Goal: Information Seeking & Learning: Learn about a topic

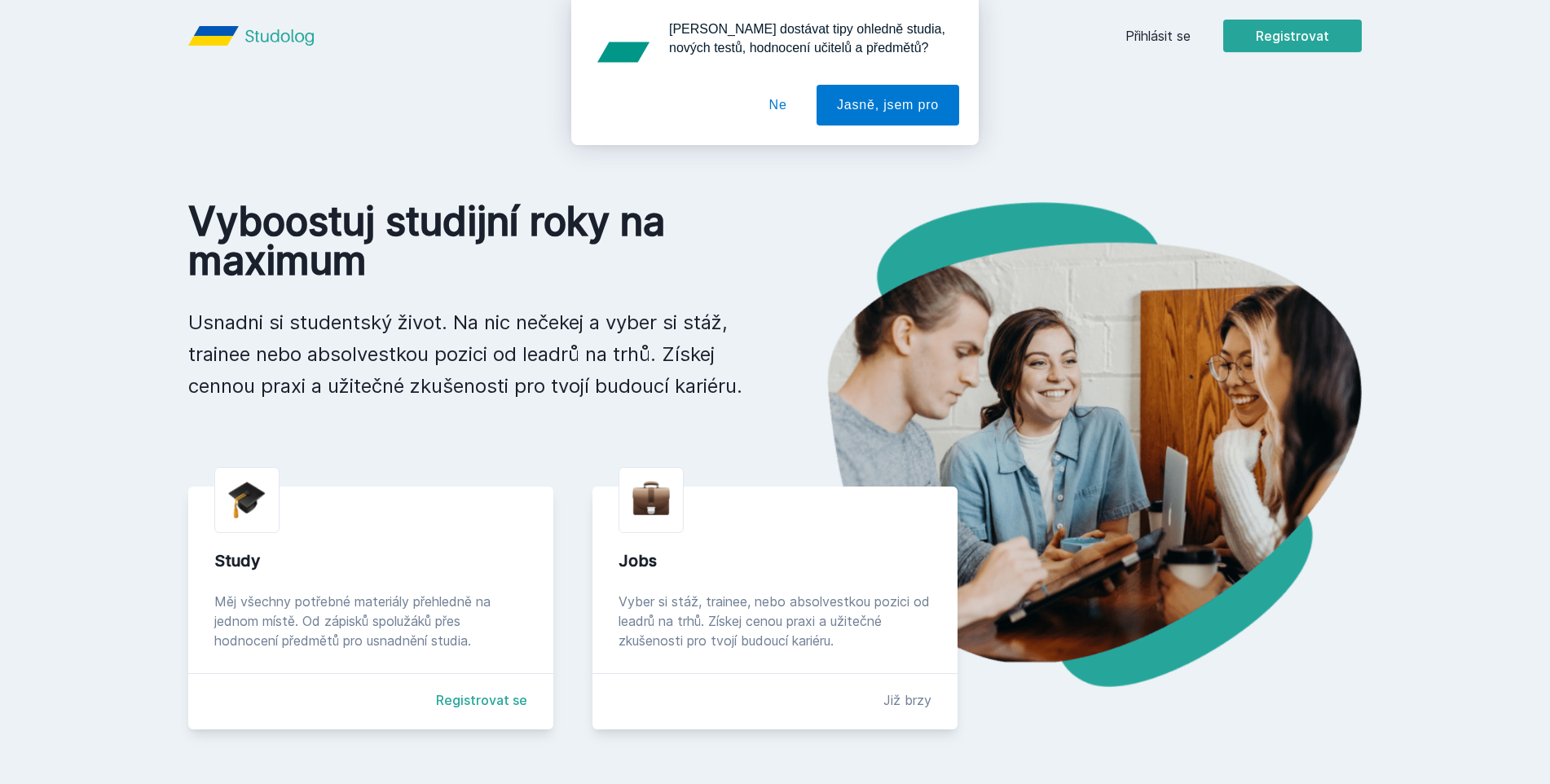
click at [413, 587] on div "Study Měj všechny potřebné materiály přehledně na jednom místě. Od zápisků spol…" at bounding box center [371, 608] width 365 height 243
click at [238, 544] on div "Study Měj všechny potřebné materiály přehledně na jednom místě. Od zápisků spol…" at bounding box center [371, 608] width 365 height 243
click at [785, 96] on button "Ne" at bounding box center [778, 105] width 59 height 40
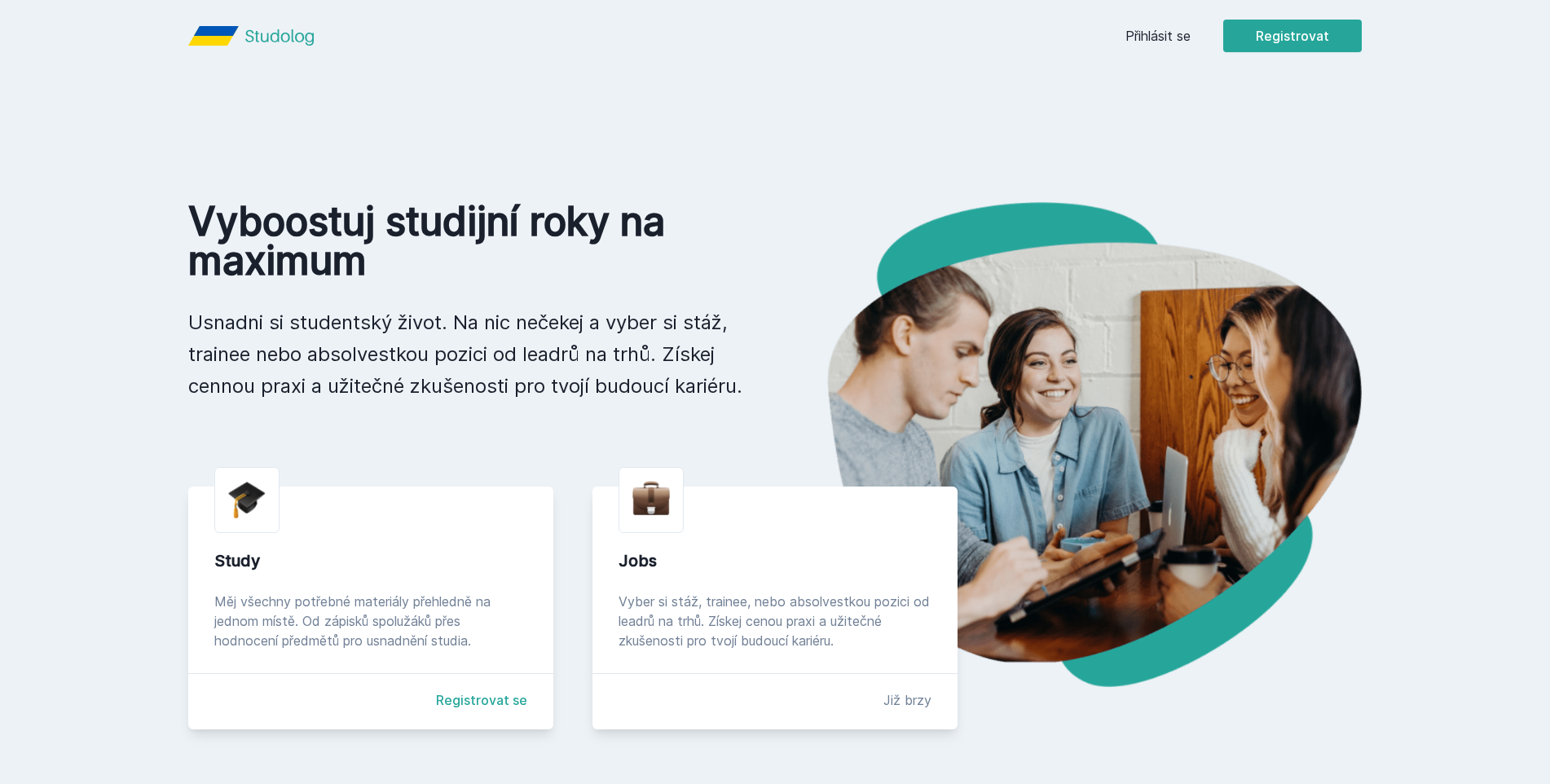
click at [479, 701] on link "Registrovat se" at bounding box center [481, 700] width 91 height 19
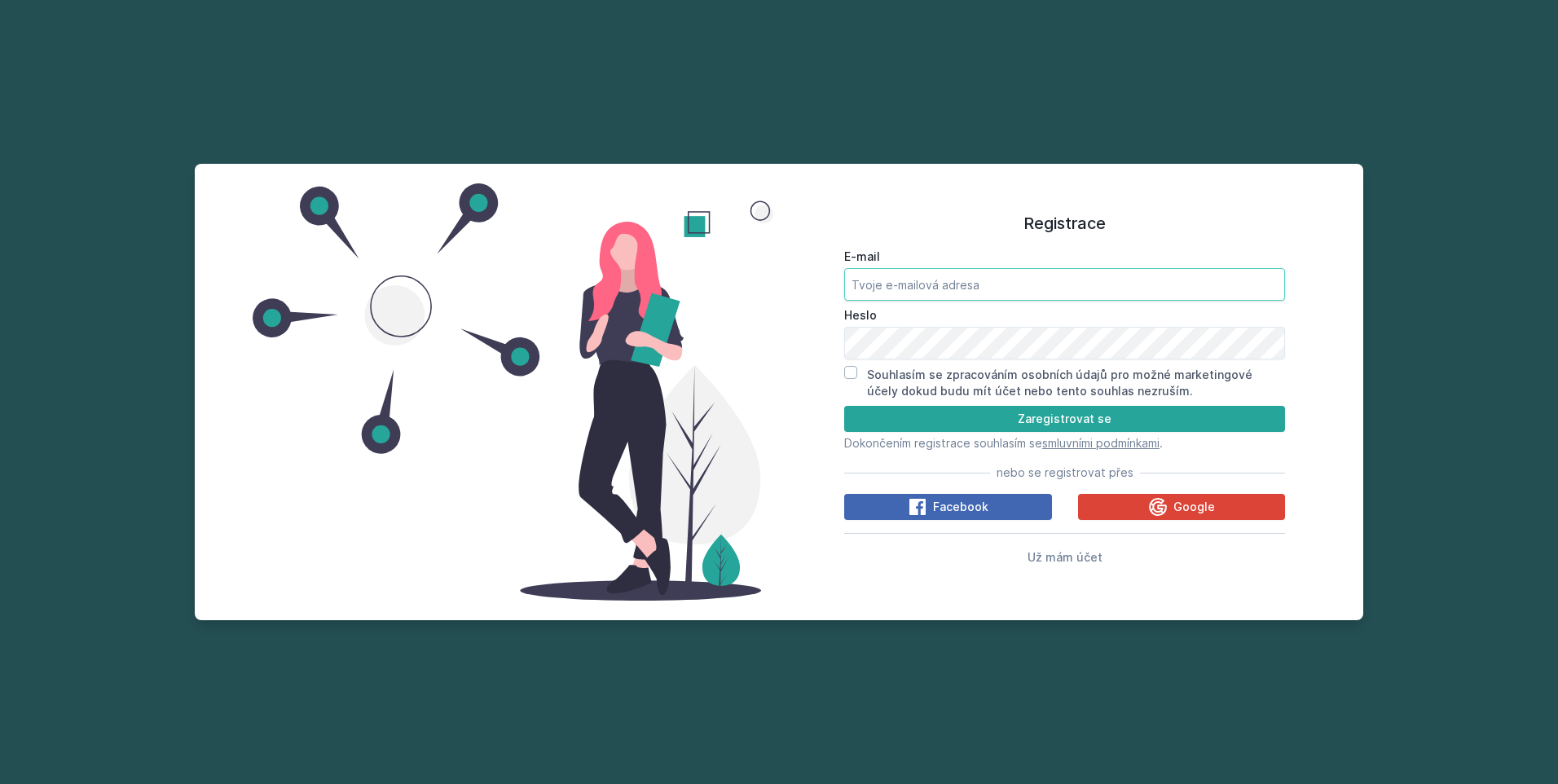
click at [1016, 282] on input "E-mail" at bounding box center [1064, 284] width 441 height 32
type input "[EMAIL_ADDRESS][DOMAIN_NAME]"
click at [844, 406] on button "Zaregistrovat se" at bounding box center [1064, 419] width 441 height 26
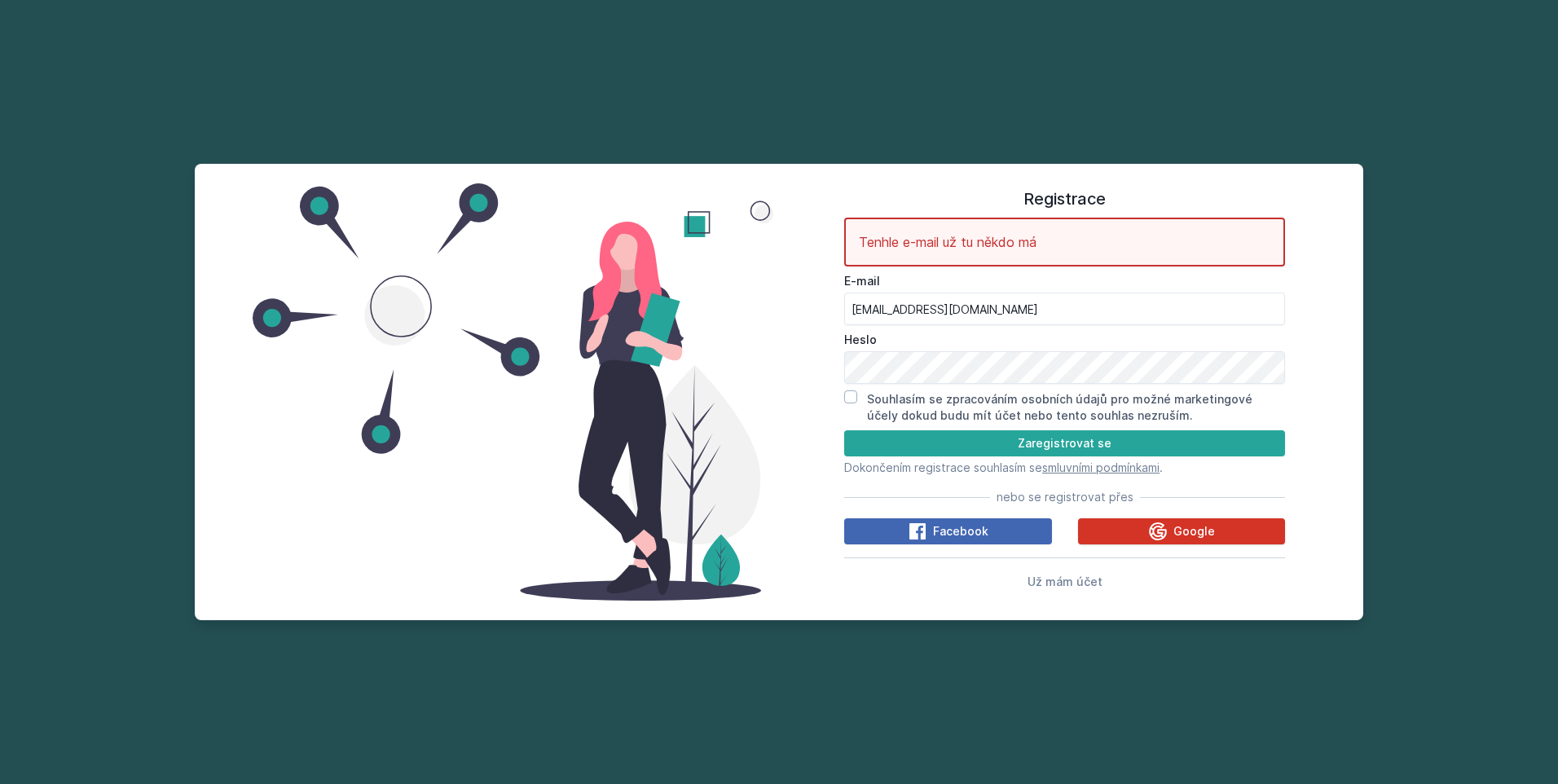
click at [1183, 527] on span "Google" at bounding box center [1194, 531] width 41 height 17
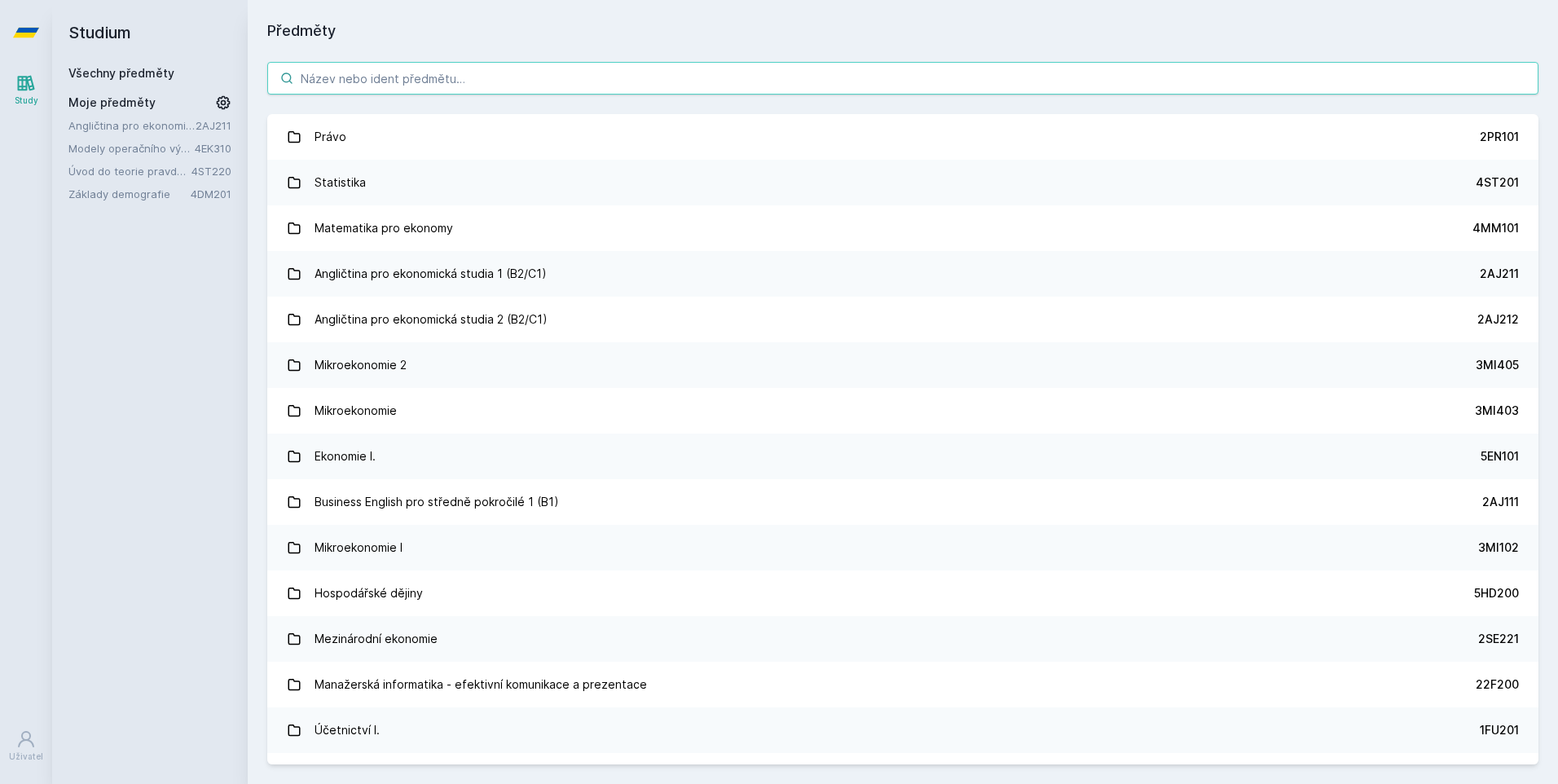
click at [344, 81] on input "search" at bounding box center [903, 78] width 1272 height 32
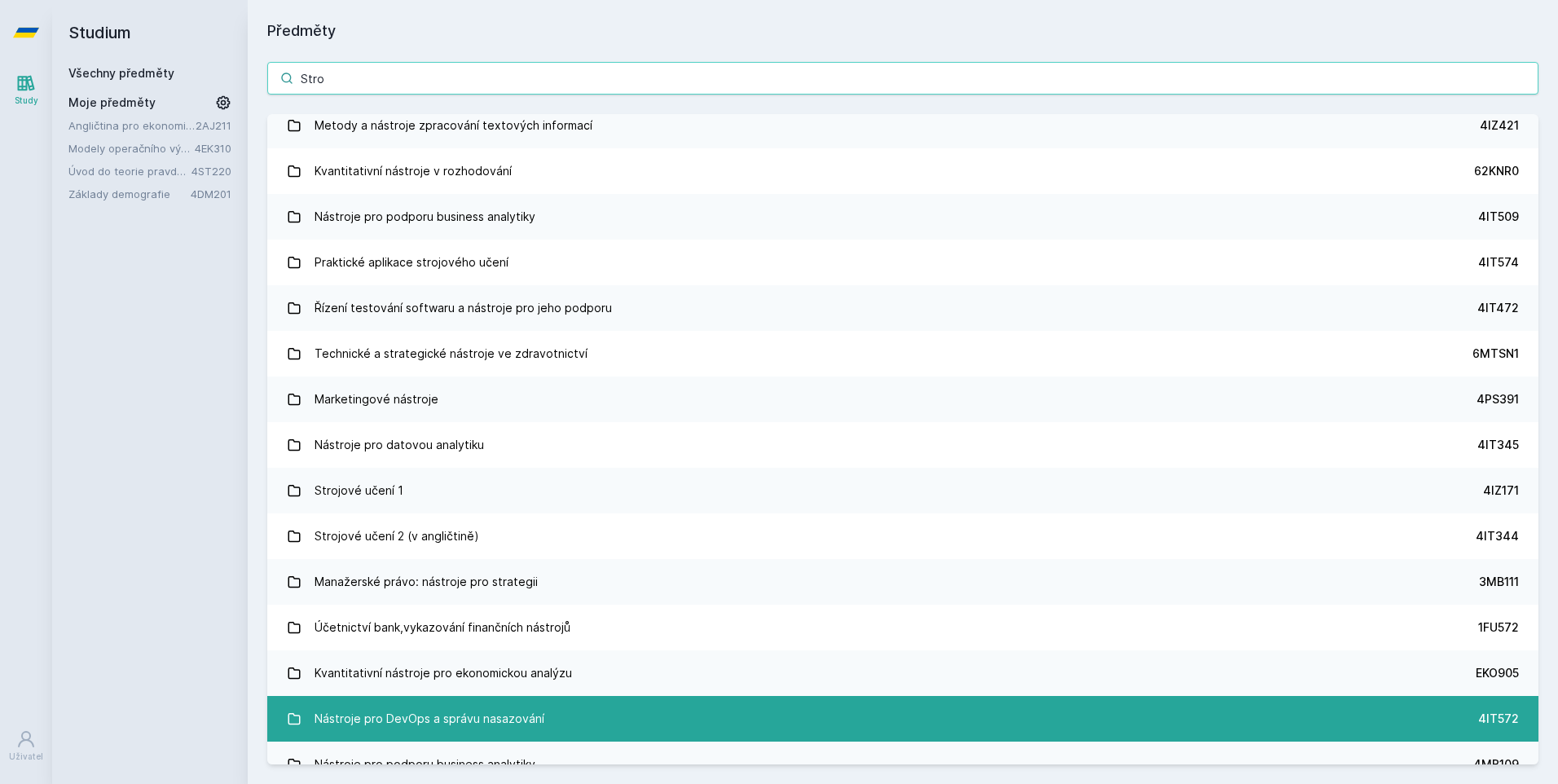
scroll to position [217, 0]
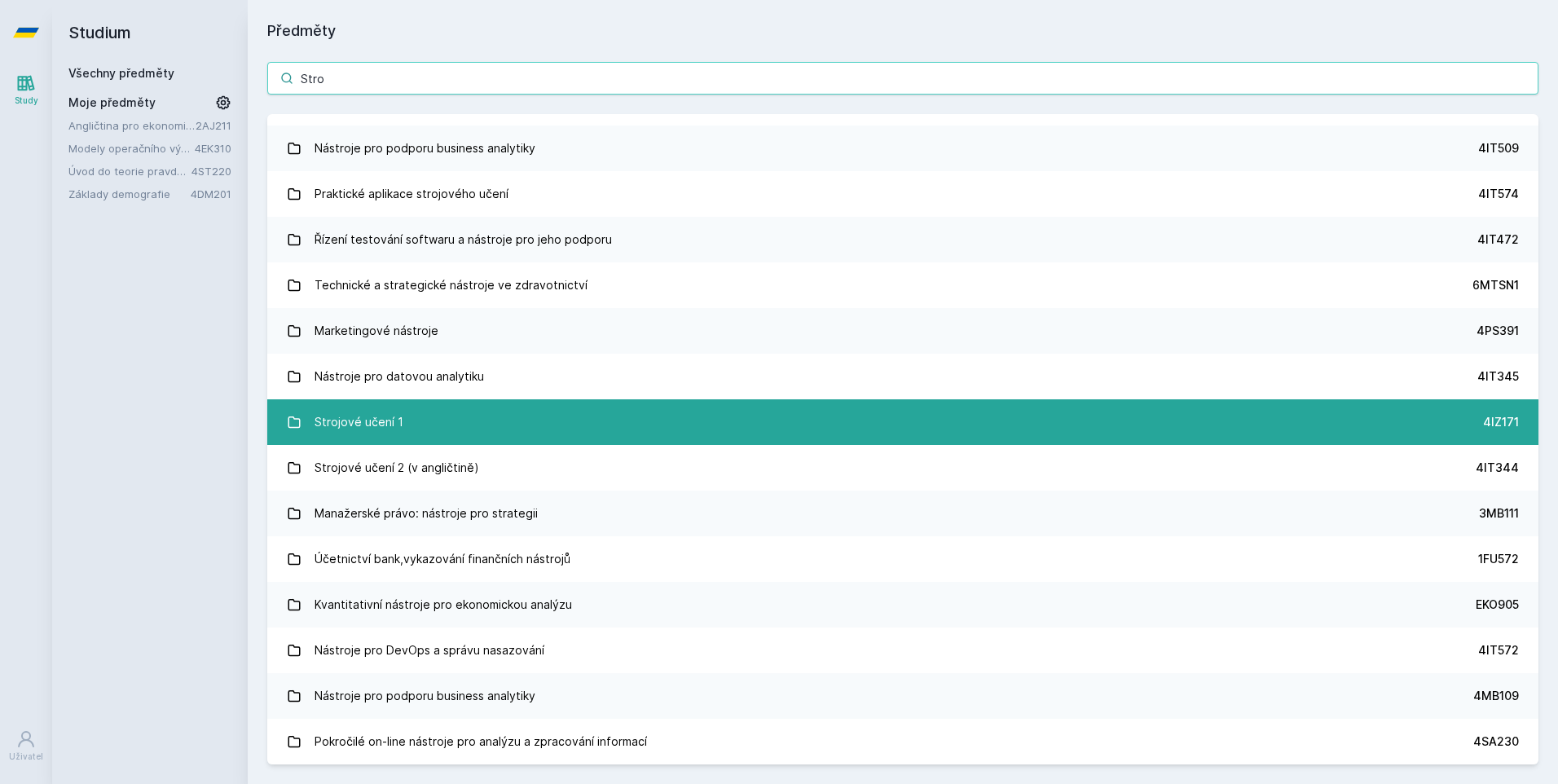
type input "Stro"
click at [379, 414] on div "Strojové učení 1" at bounding box center [358, 421] width 89 height 32
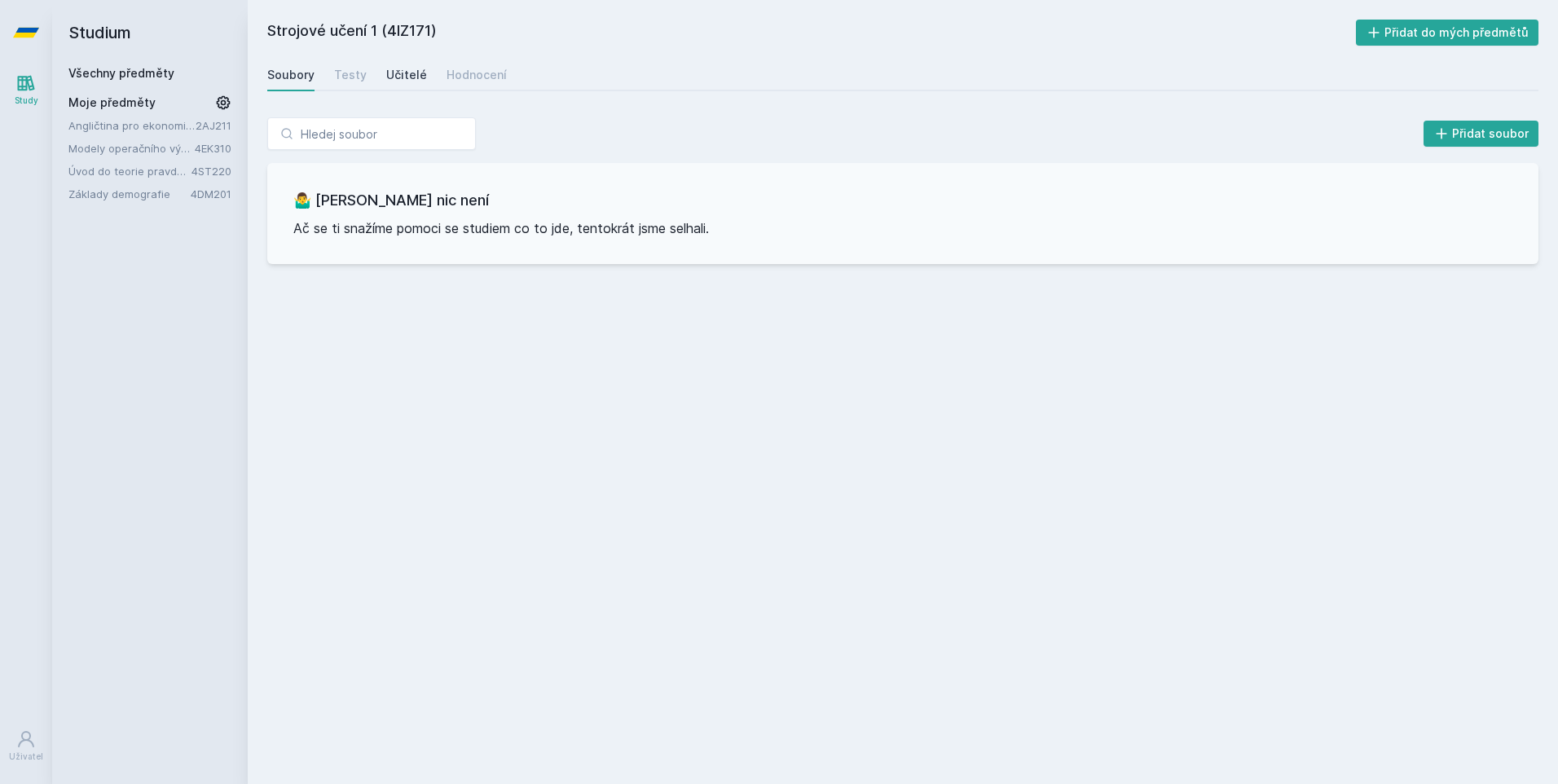
click at [386, 63] on link "Učitelé" at bounding box center [407, 75] width 40 height 32
click at [350, 74] on div "Testy" at bounding box center [350, 75] width 32 height 17
click at [480, 72] on div "Hodnocení" at bounding box center [476, 75] width 61 height 17
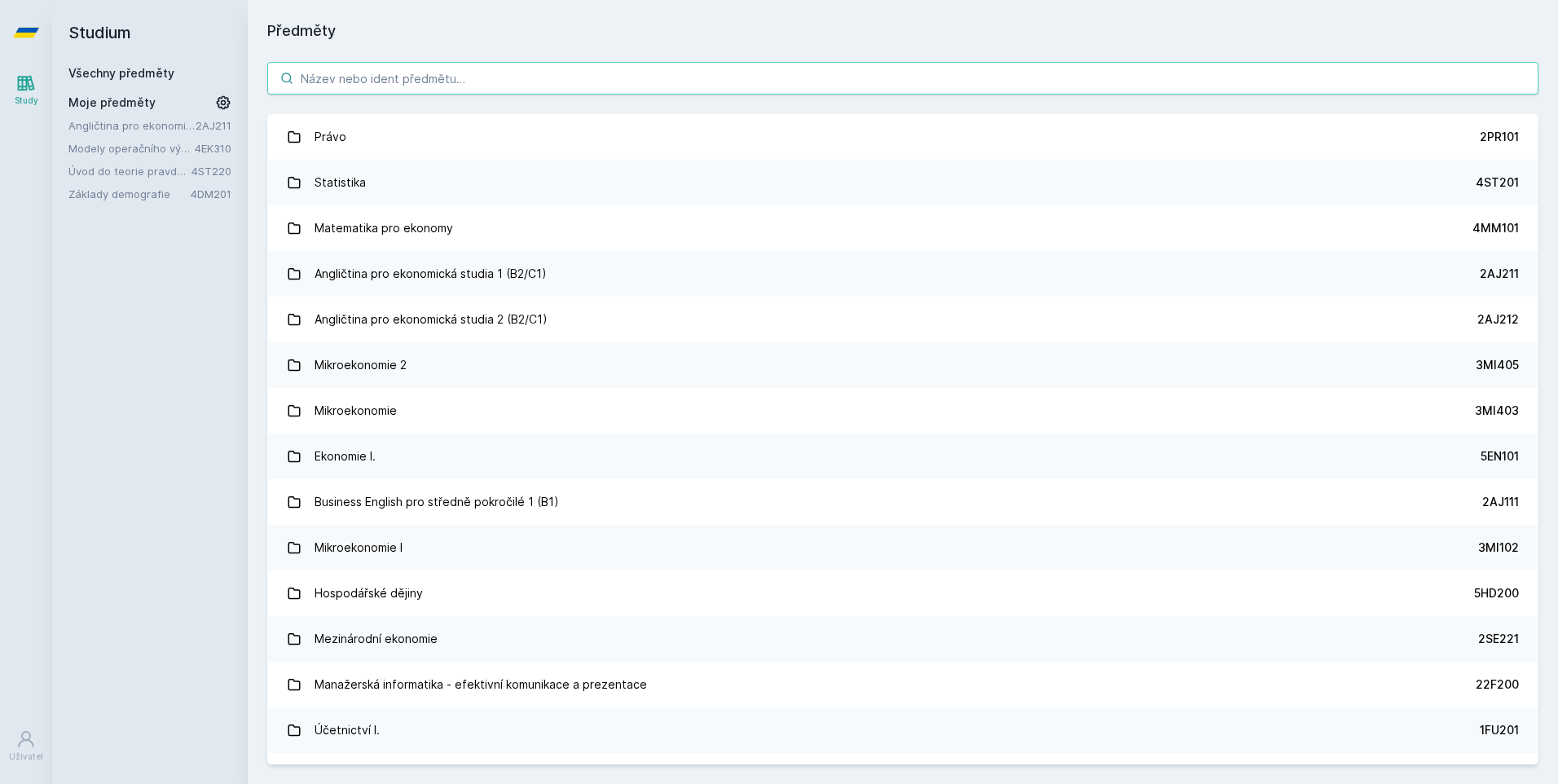
click at [418, 85] on input "search" at bounding box center [903, 78] width 1272 height 32
paste input "Strojové učení"
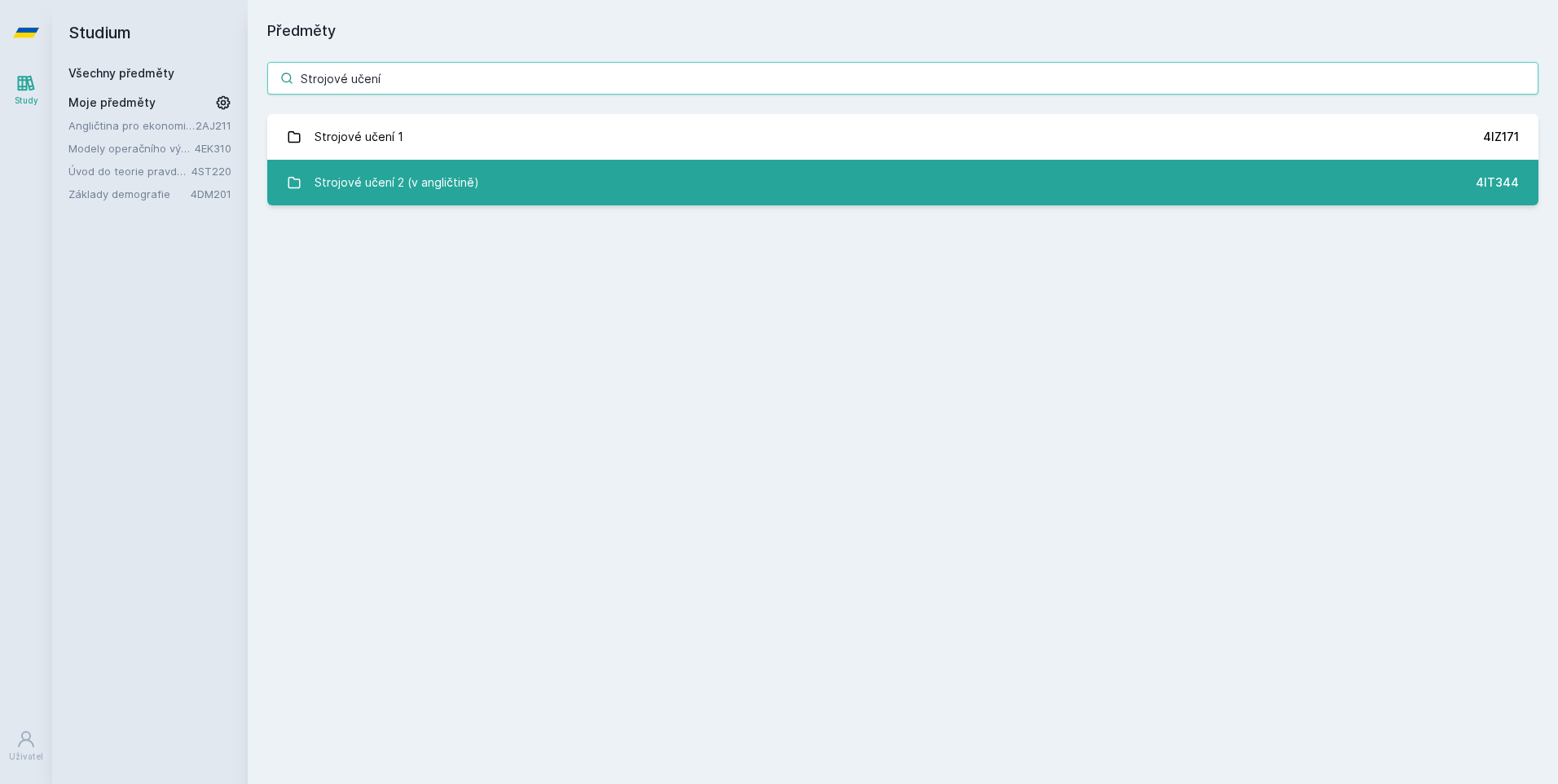
type input "Strojové učení"
click at [413, 175] on div "Strojové učení 2 (v angličtině)" at bounding box center [396, 182] width 164 height 32
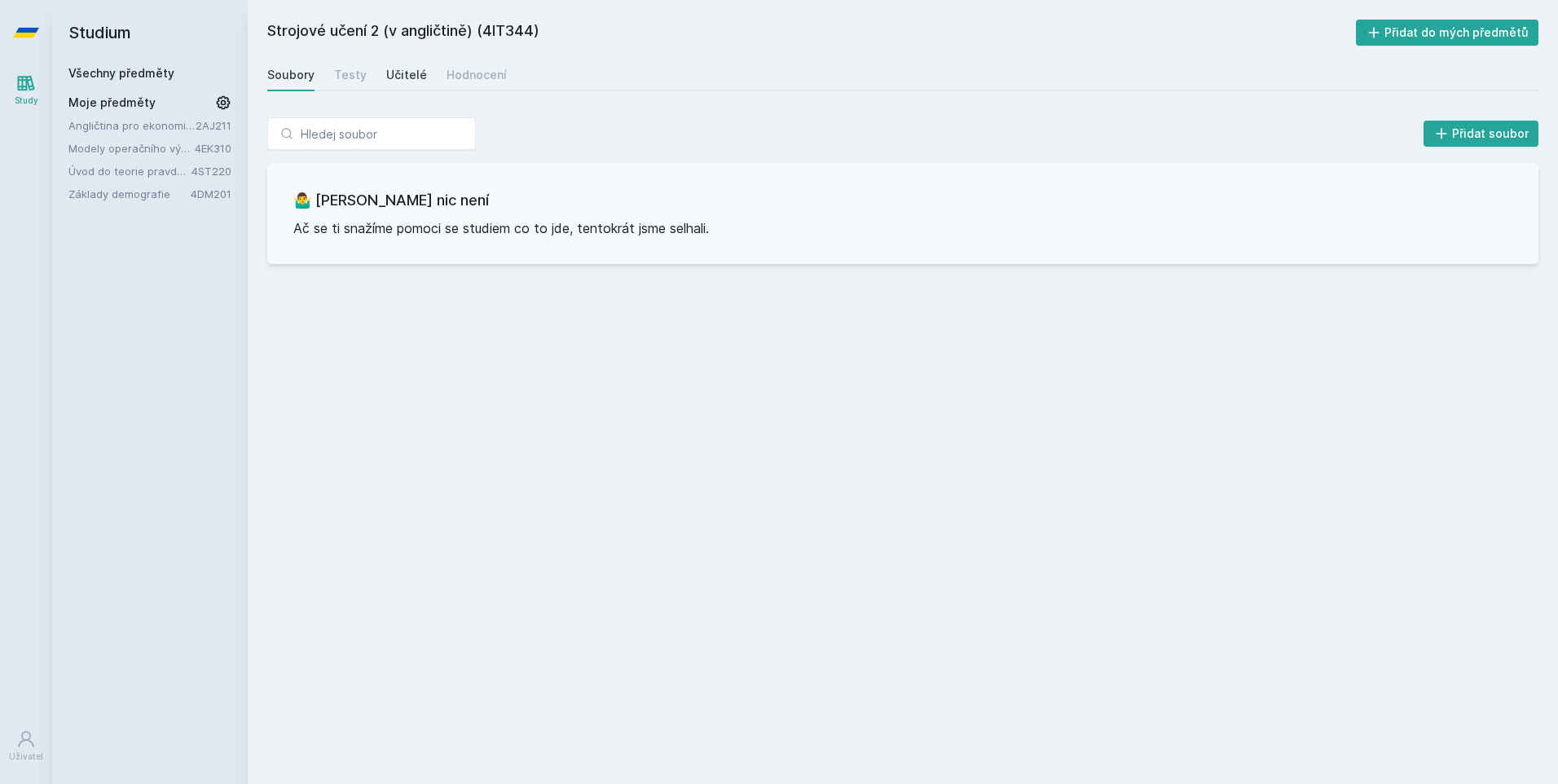
click at [407, 85] on link "Učitelé" at bounding box center [407, 75] width 40 height 32
click at [332, 74] on div "Soubory Testy Učitelé Hodnocení" at bounding box center [903, 75] width 1272 height 32
click at [364, 74] on div "Soubory Testy Učitelé Hodnocení" at bounding box center [903, 75] width 1272 height 32
click at [345, 73] on div "Testy" at bounding box center [350, 75] width 32 height 17
click at [446, 83] on div "Hodnocení" at bounding box center [476, 75] width 61 height 17
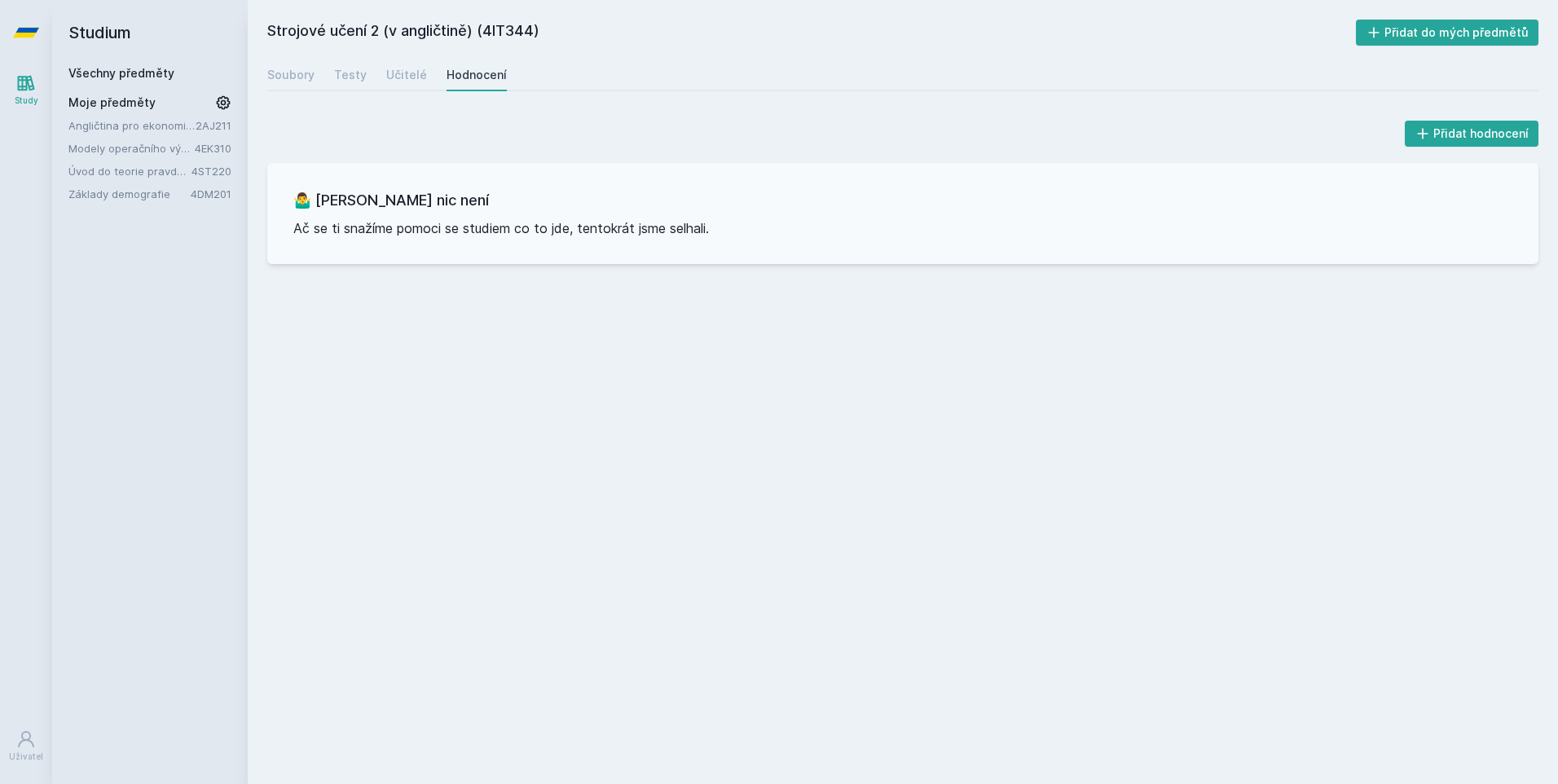
click at [115, 29] on h2 "Studium" at bounding box center [150, 32] width 163 height 65
click at [30, 32] on icon at bounding box center [26, 32] width 26 height 10
